Goal: Find specific page/section: Find specific page/section

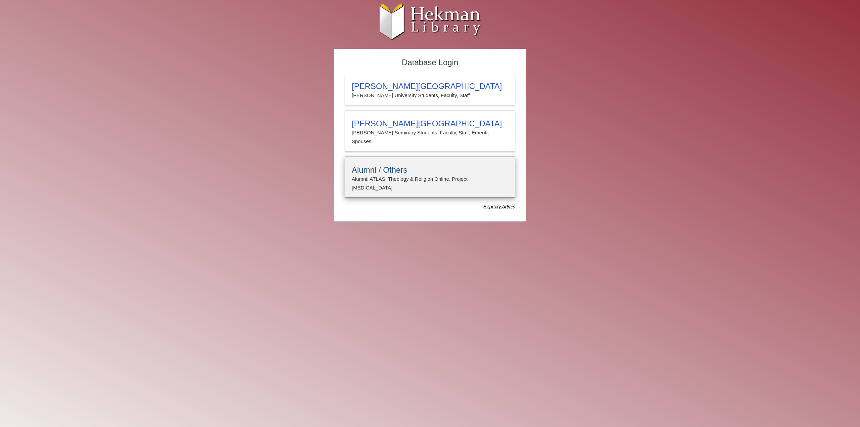
click at [380, 165] on h3 "Alumni / Others" at bounding box center [430, 169] width 156 height 9
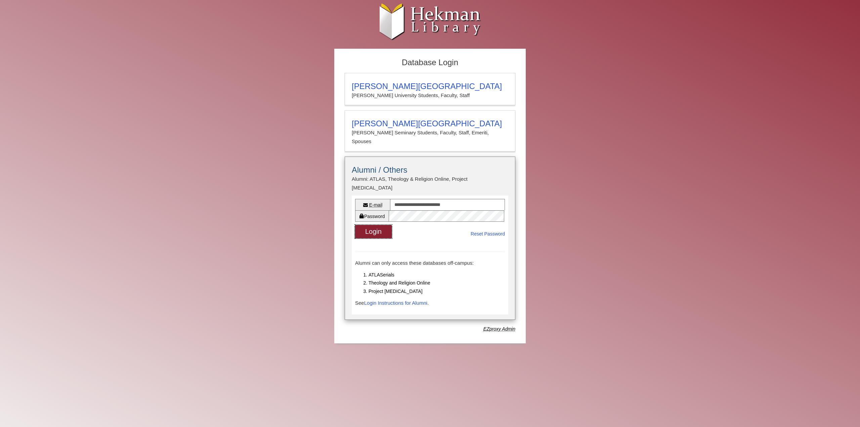
click at [381, 225] on button "Login" at bounding box center [373, 231] width 37 height 13
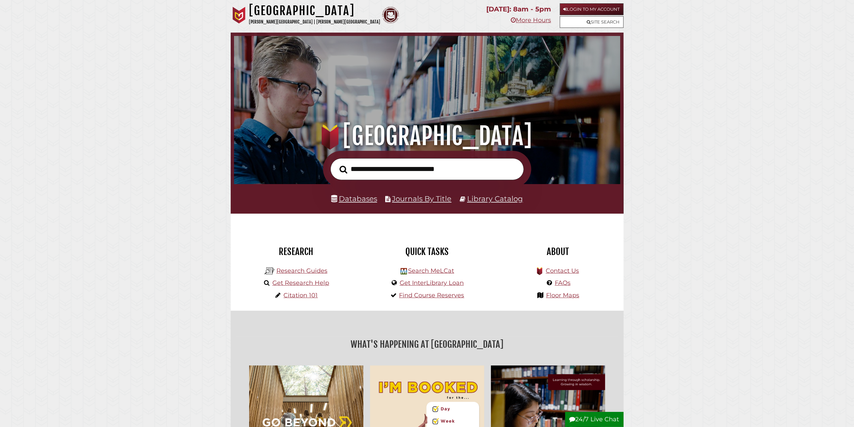
scroll to position [128, 383]
click at [356, 198] on link "Databases" at bounding box center [354, 198] width 46 height 9
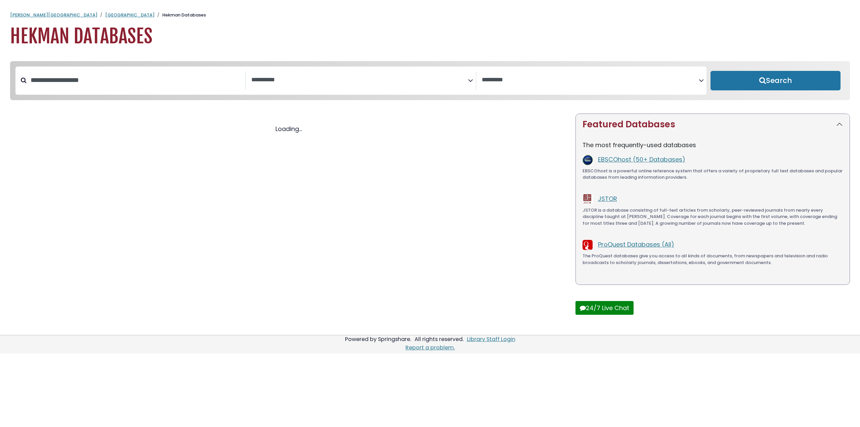
select select "Database Subject Filter"
select select "Database Vendors Filter"
select select "Database Subject Filter"
select select "Database Vendors Filter"
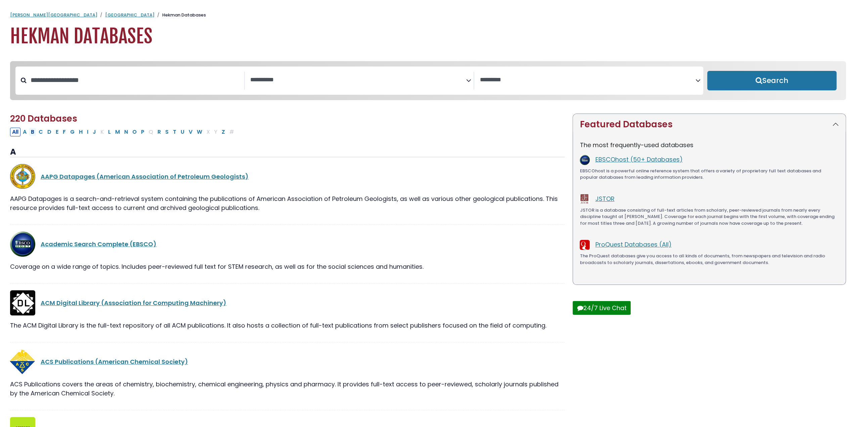
click at [33, 133] on button "B" at bounding box center [32, 132] width 7 height 9
select select "Database Subject Filter"
select select "Database Vendors Filter"
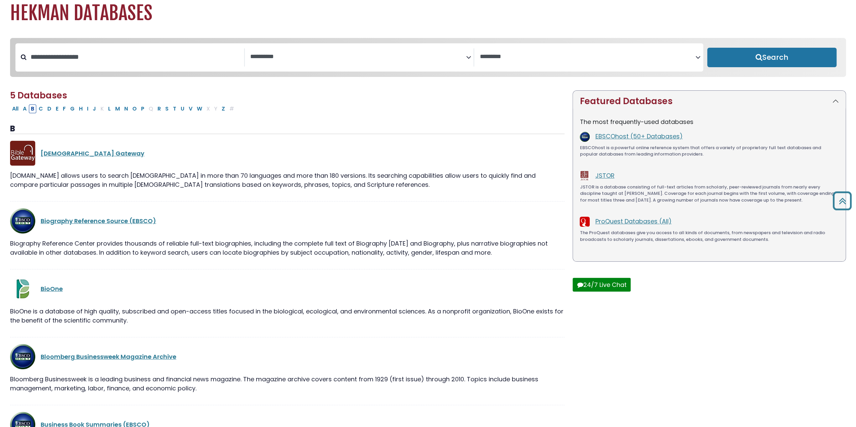
scroll to position [1, 0]
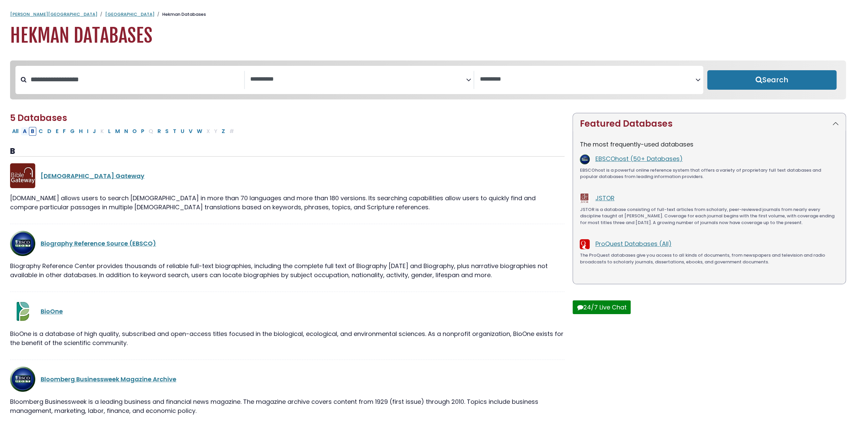
click at [24, 132] on button "A" at bounding box center [25, 131] width 8 height 9
select select "Database Subject Filter"
select select "Database Vendors Filter"
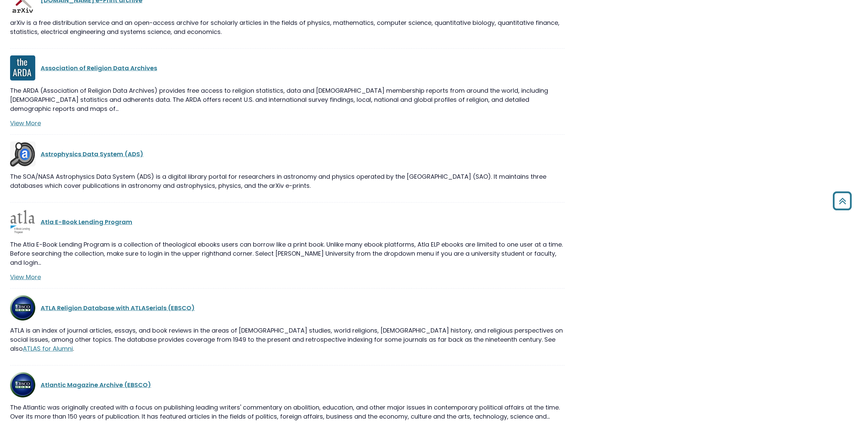
scroll to position [2115, 0]
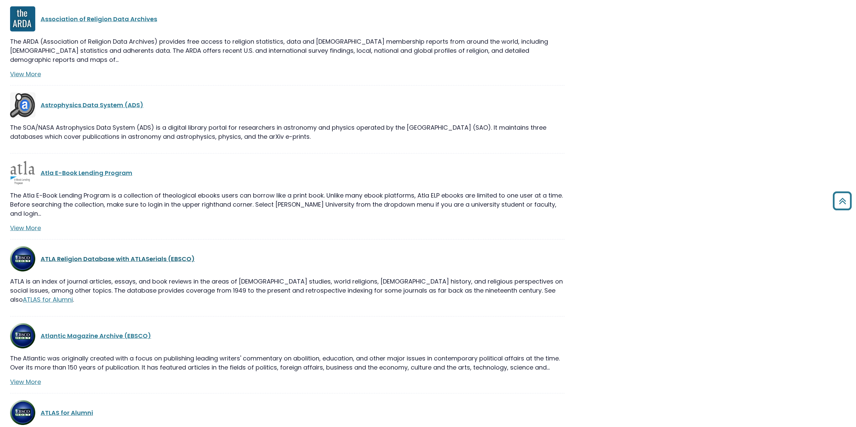
click at [108, 255] on link "ATLA Religion Database with ATLASerials (EBSCO)" at bounding box center [118, 259] width 154 height 8
click at [67, 408] on link "ATLAS for Alumni" at bounding box center [67, 412] width 52 height 8
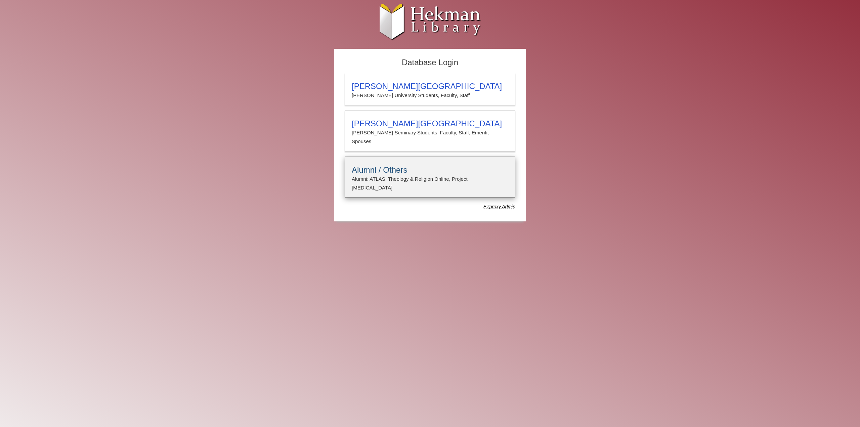
type input "**********"
click at [400, 175] on p "Alumni: ATLAS, Theology & Religion Online, Project [MEDICAL_DATA]" at bounding box center [430, 184] width 156 height 18
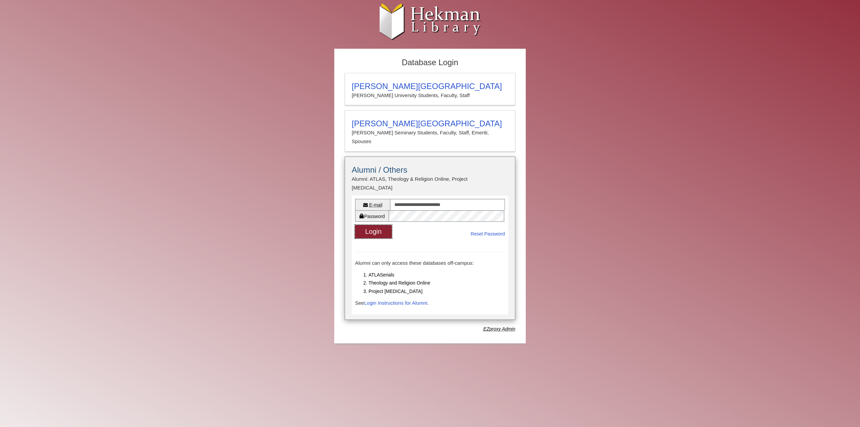
click at [379, 225] on button "Login" at bounding box center [373, 231] width 37 height 13
